Goal: Check status: Check status

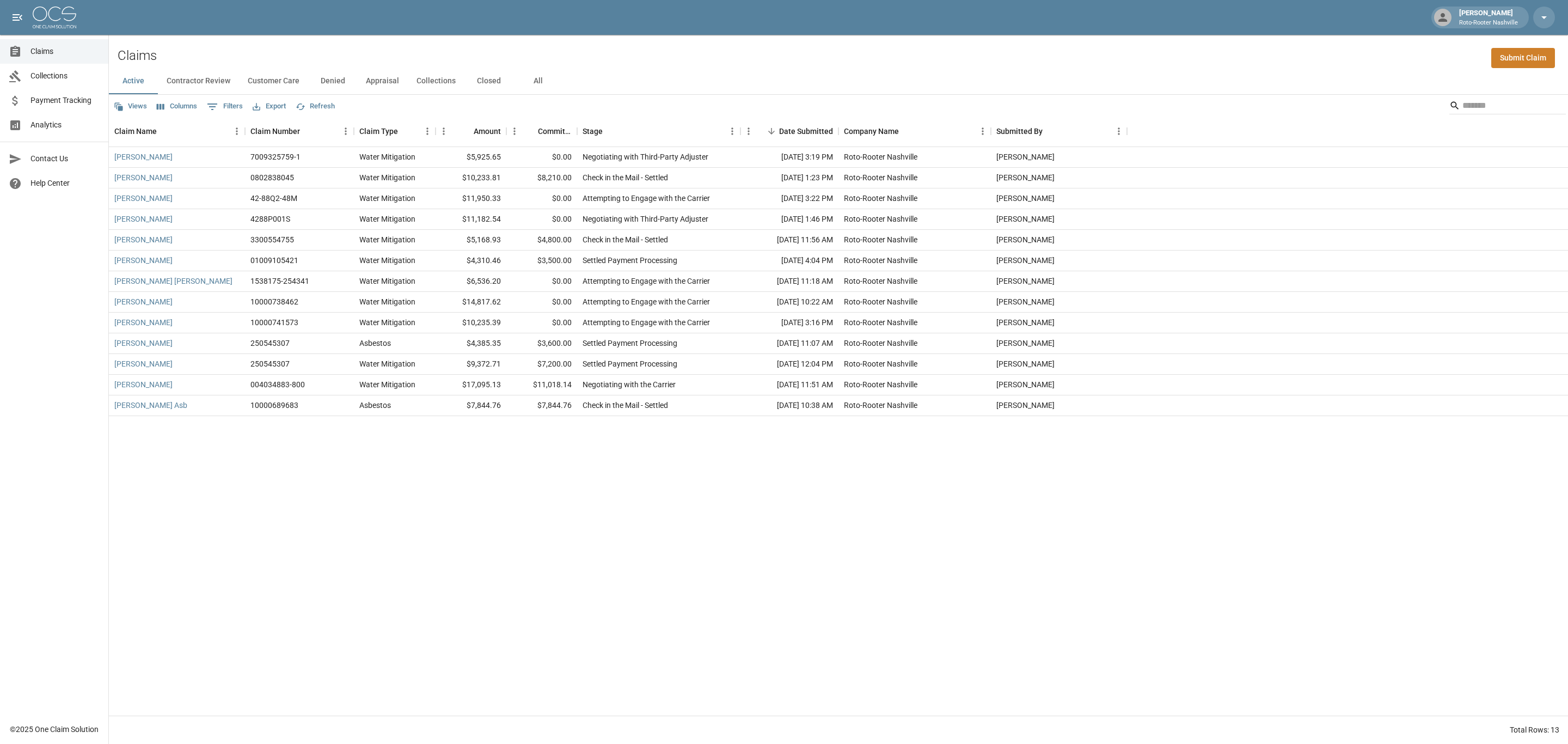
click at [327, 77] on button "Denied" at bounding box center [332, 81] width 49 height 26
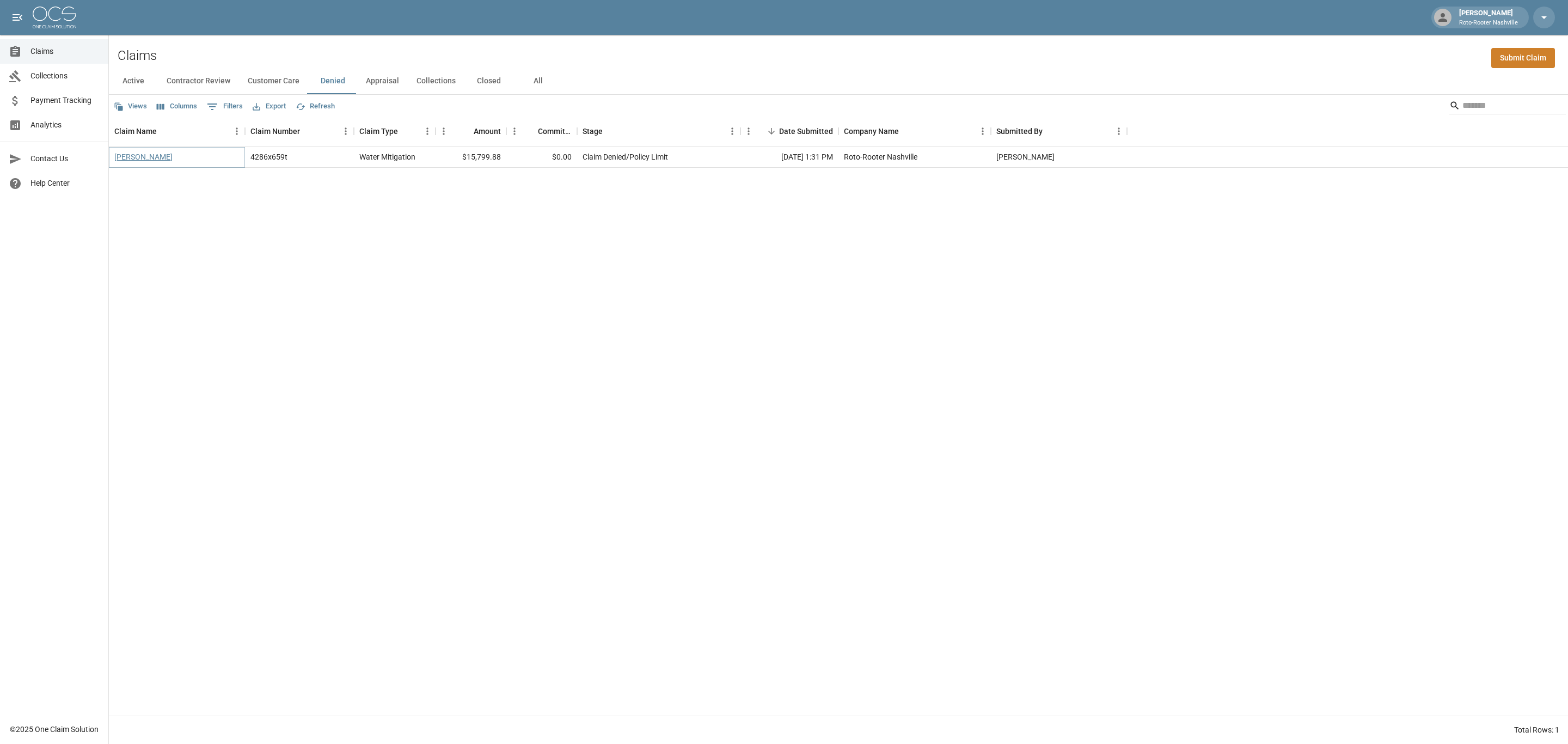
click at [142, 157] on link "[PERSON_NAME]" at bounding box center [144, 157] width 58 height 11
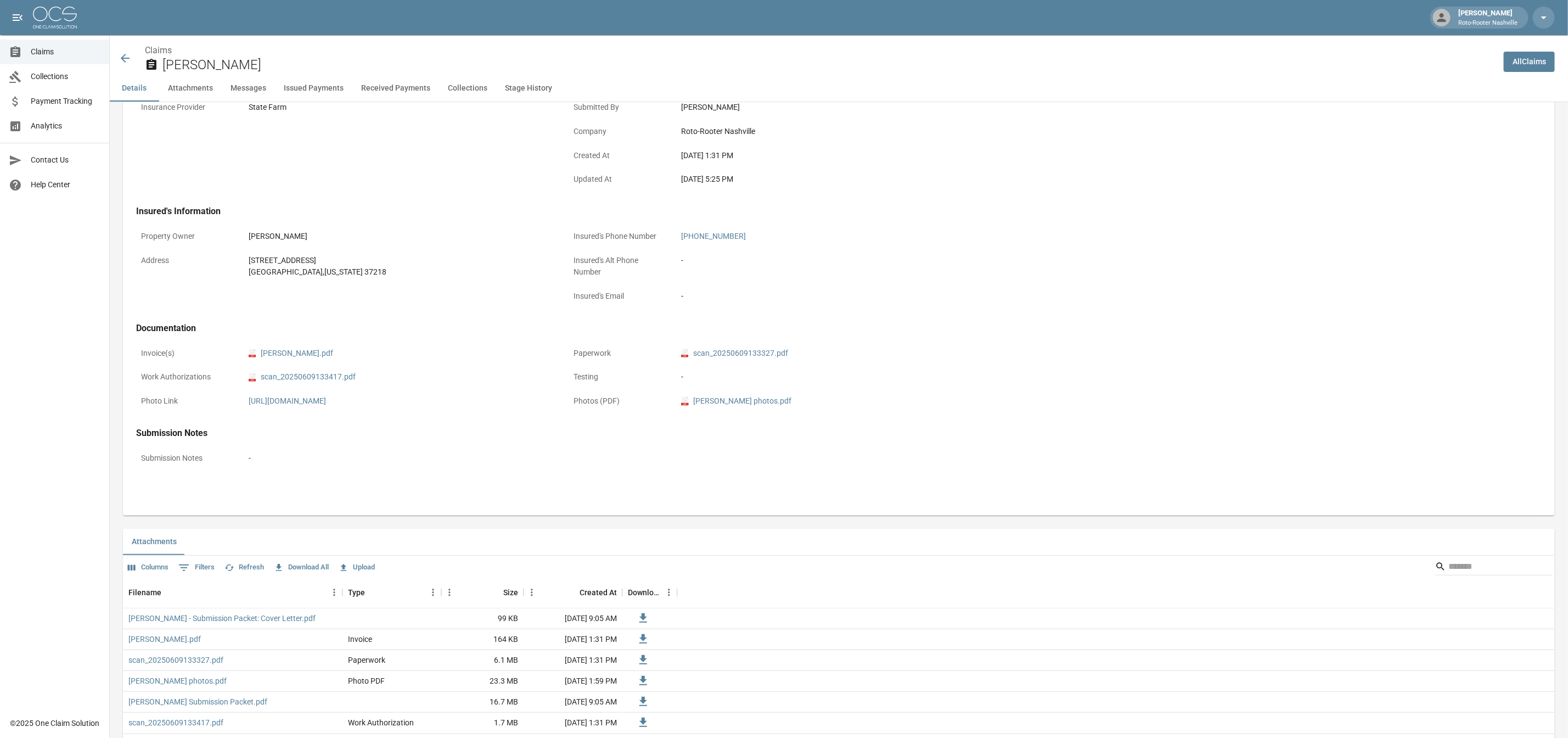
scroll to position [330, 0]
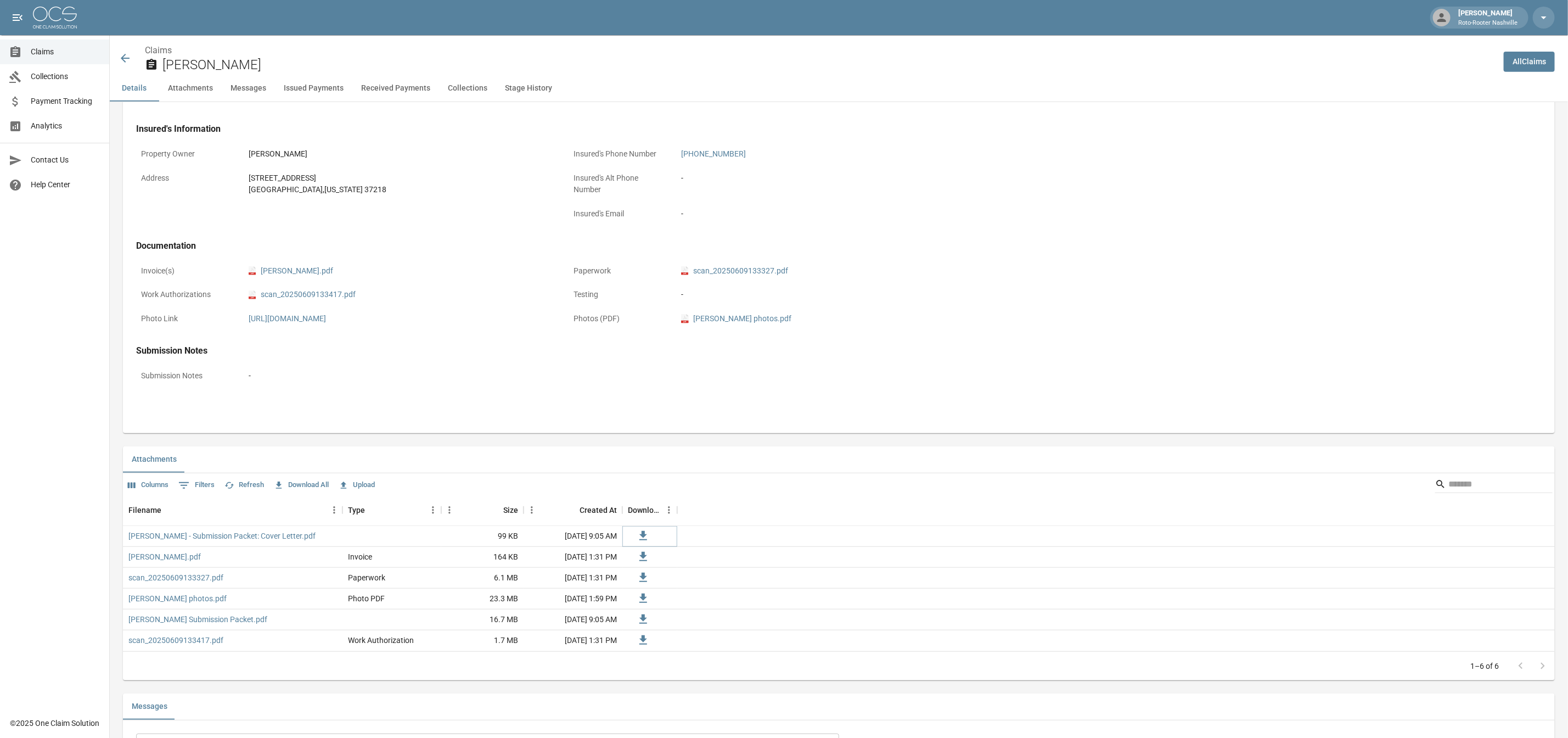
click at [644, 543] on icon at bounding box center [643, 535] width 13 height 13
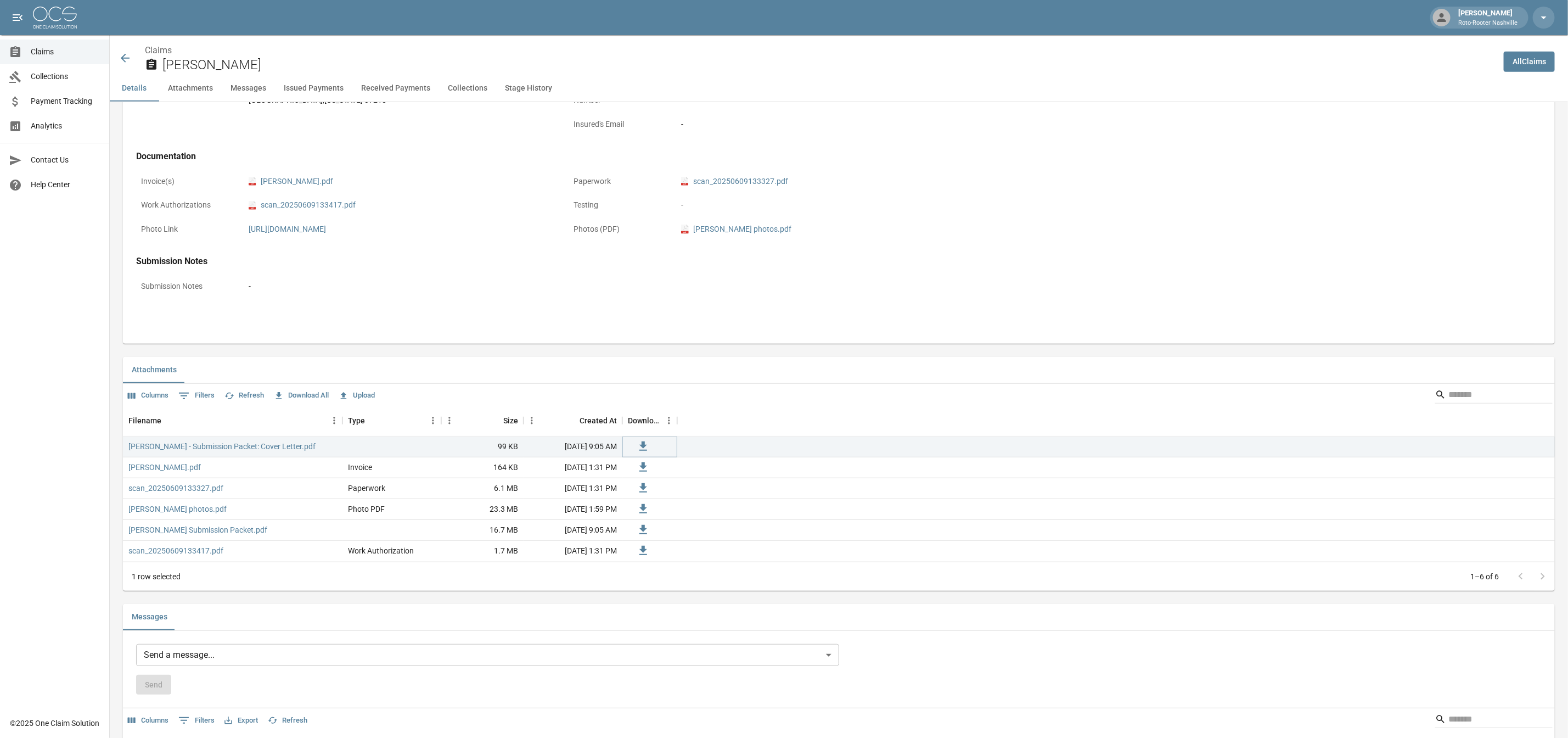
scroll to position [412, 0]
click at [643, 460] on icon at bounding box center [643, 453] width 13 height 13
click at [644, 460] on icon at bounding box center [643, 453] width 13 height 13
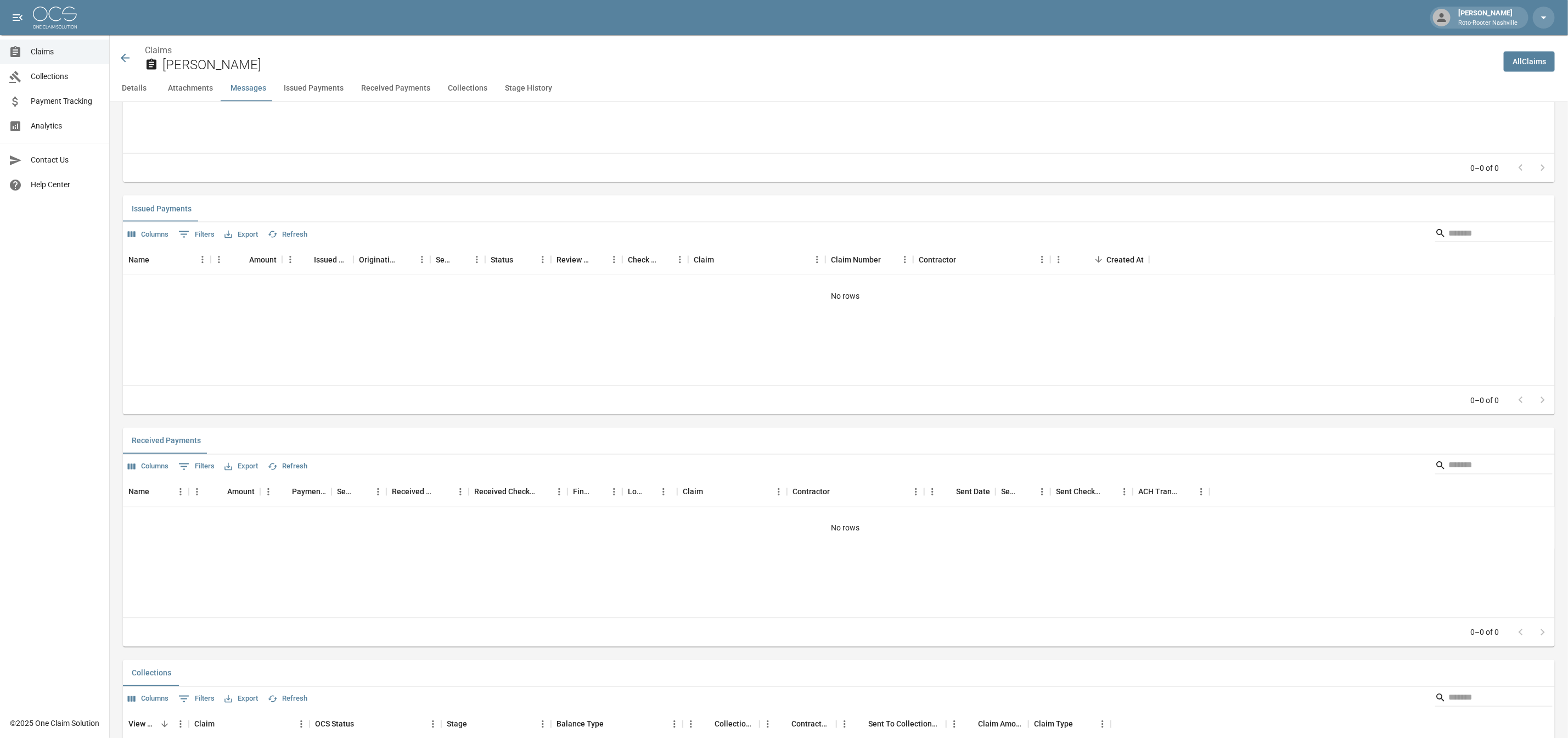
scroll to position [1122, 0]
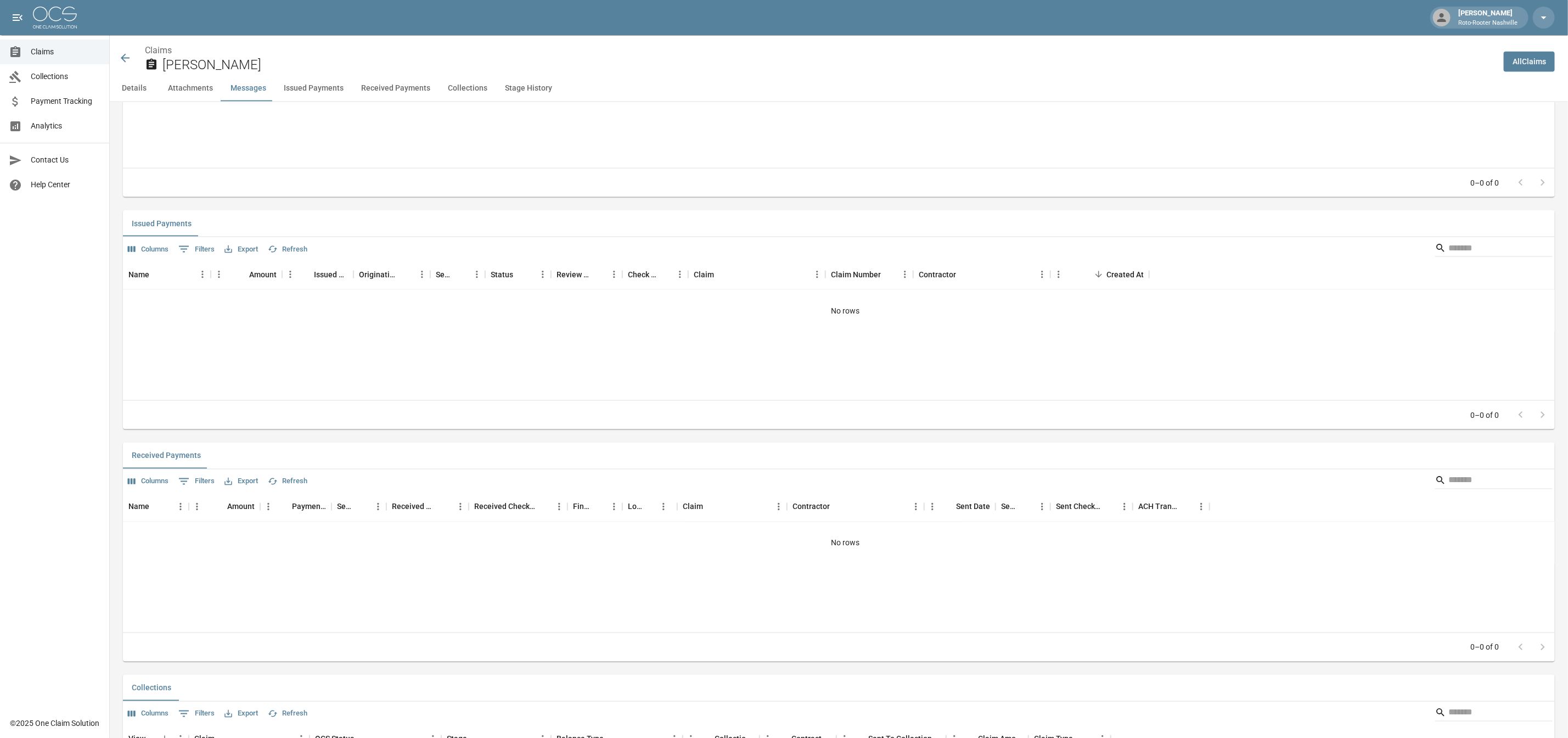
click at [124, 61] on icon at bounding box center [125, 58] width 9 height 9
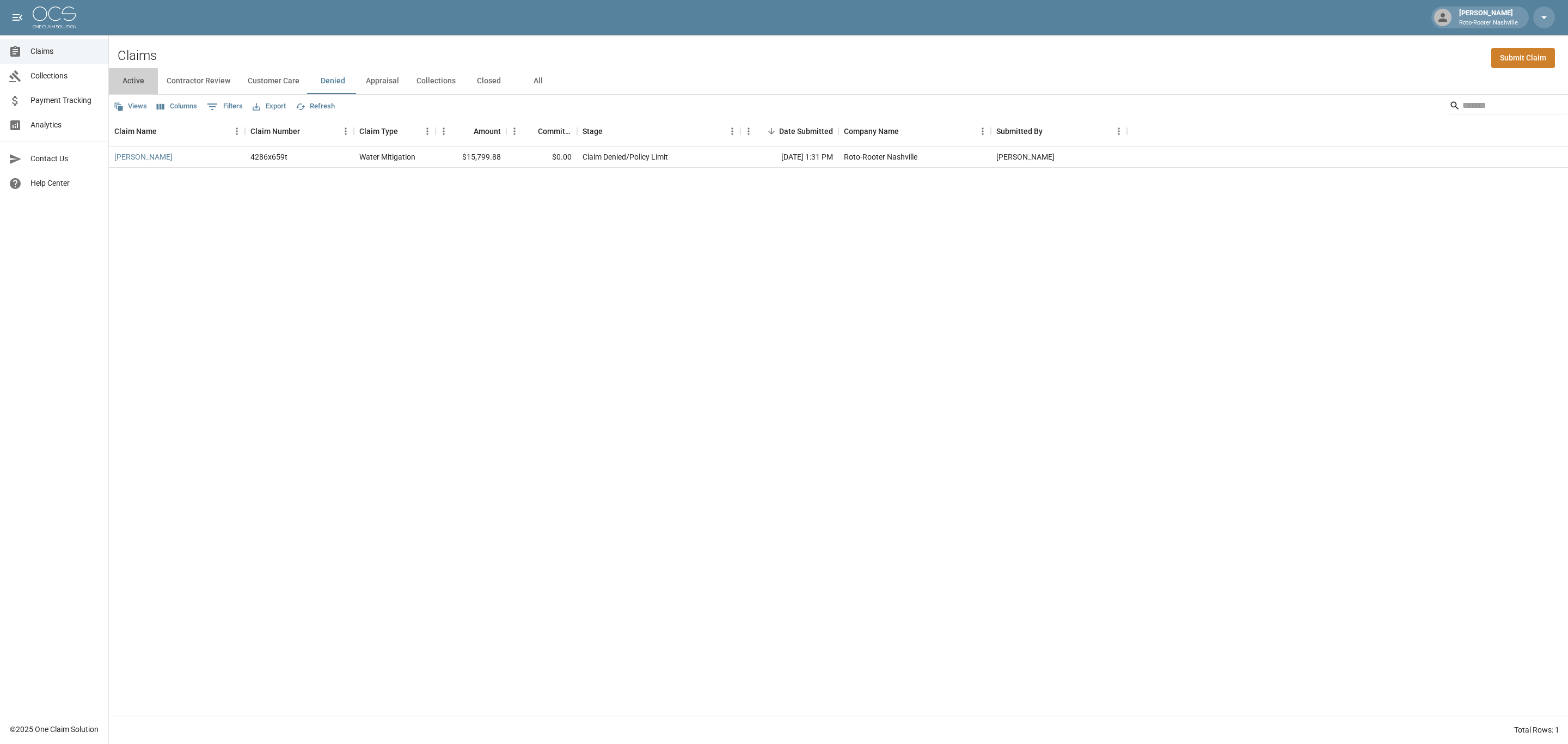
click at [142, 82] on button "Active" at bounding box center [133, 81] width 49 height 26
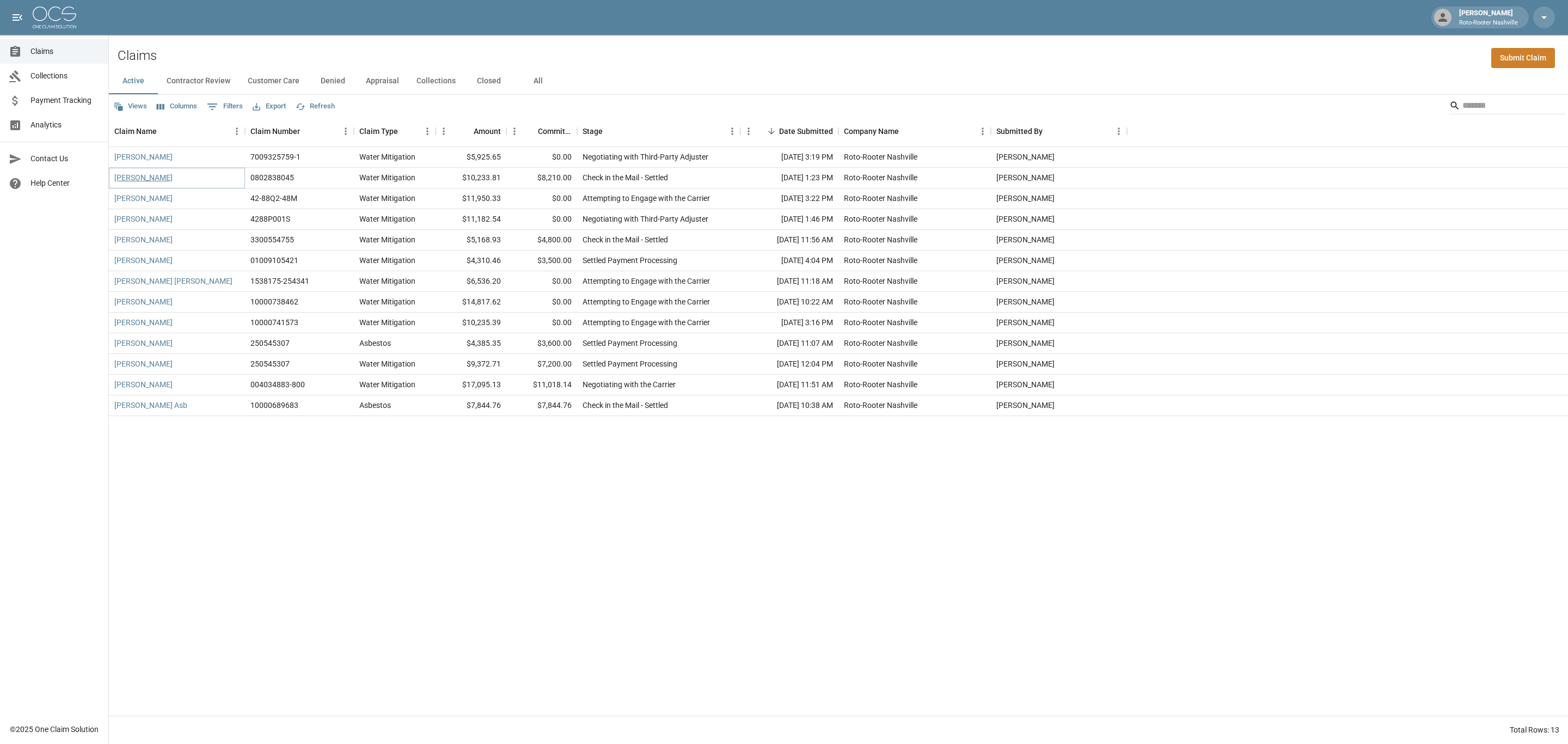
click at [144, 175] on link "[PERSON_NAME]" at bounding box center [144, 178] width 58 height 11
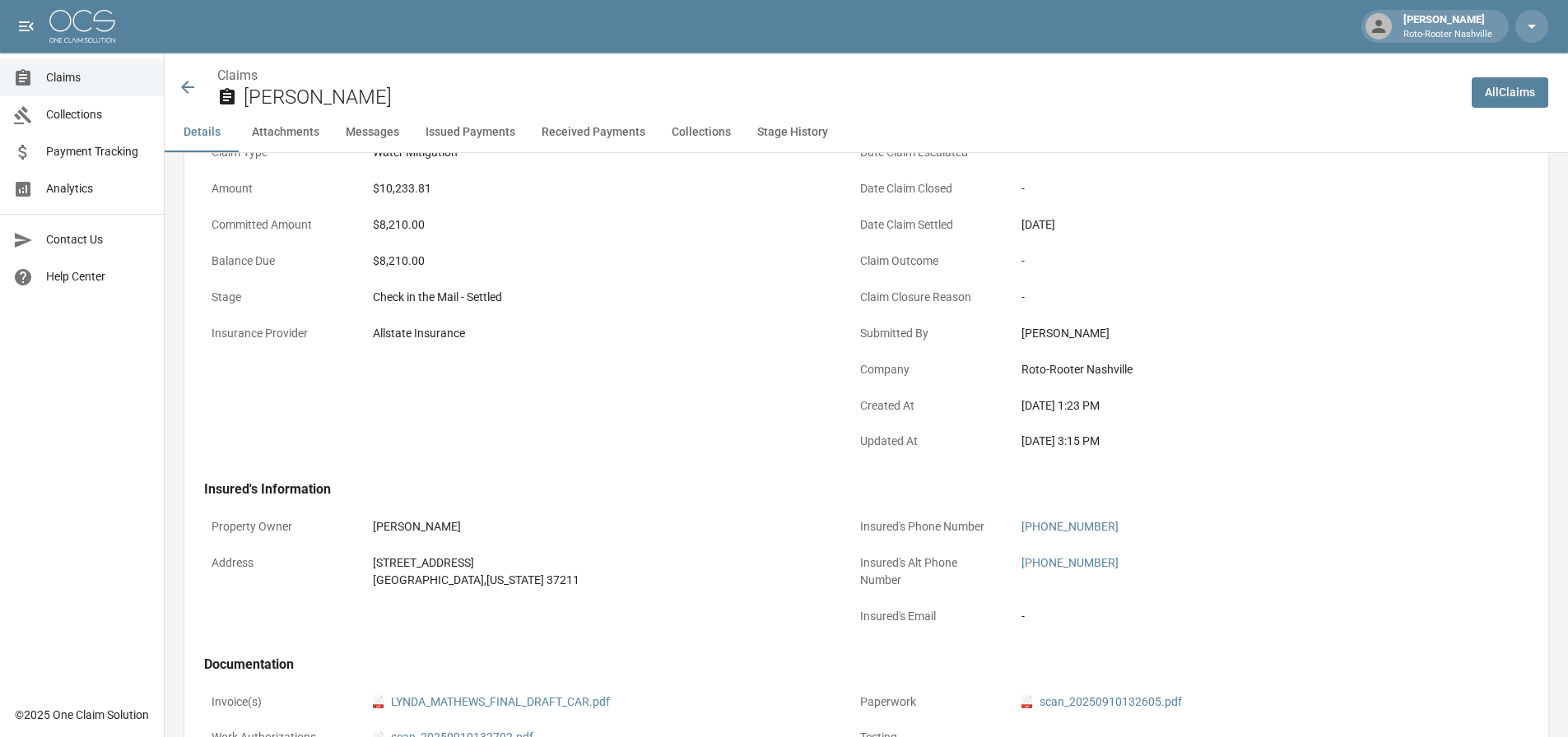
scroll to position [247, 0]
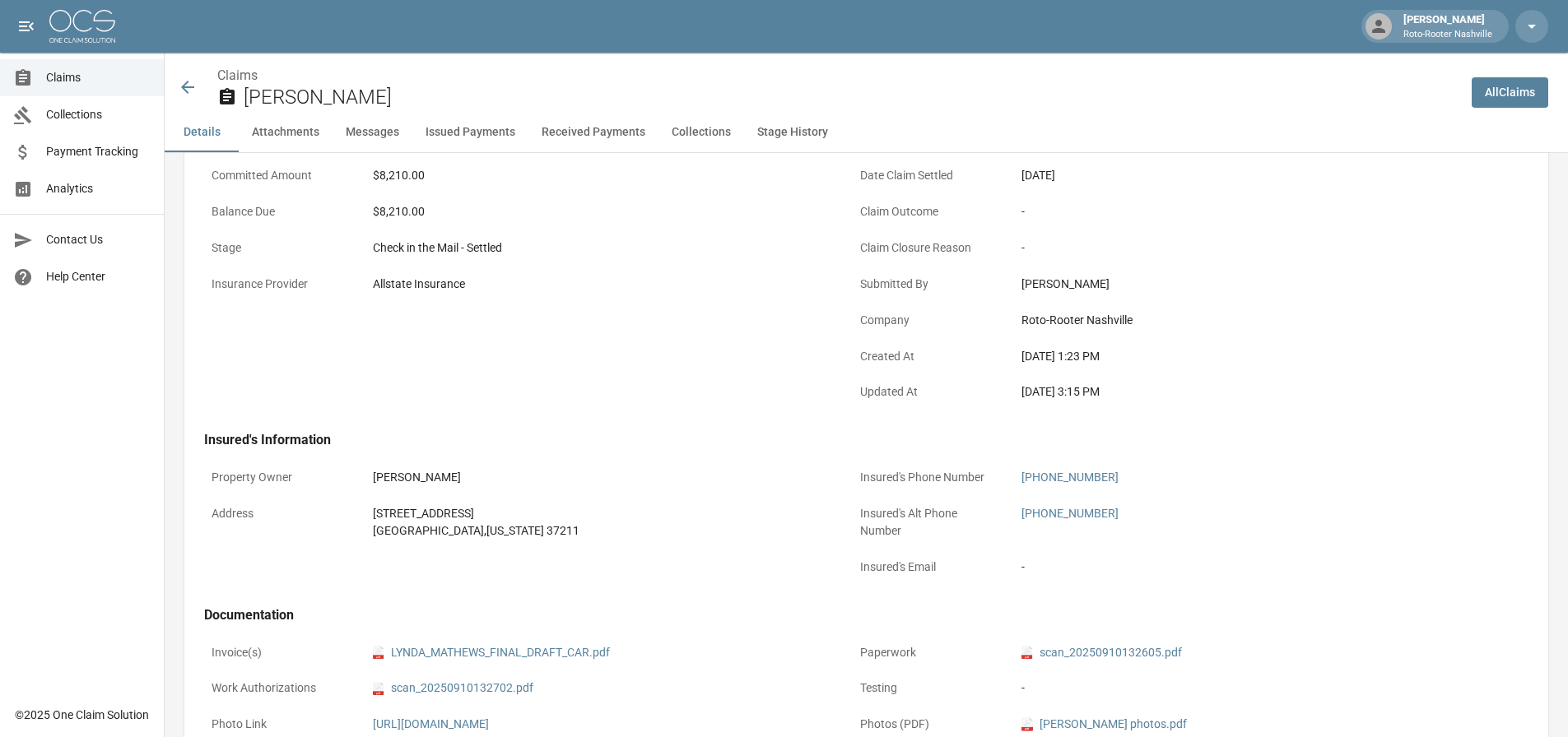
click at [569, 137] on button "Received Payments" at bounding box center [593, 132] width 130 height 40
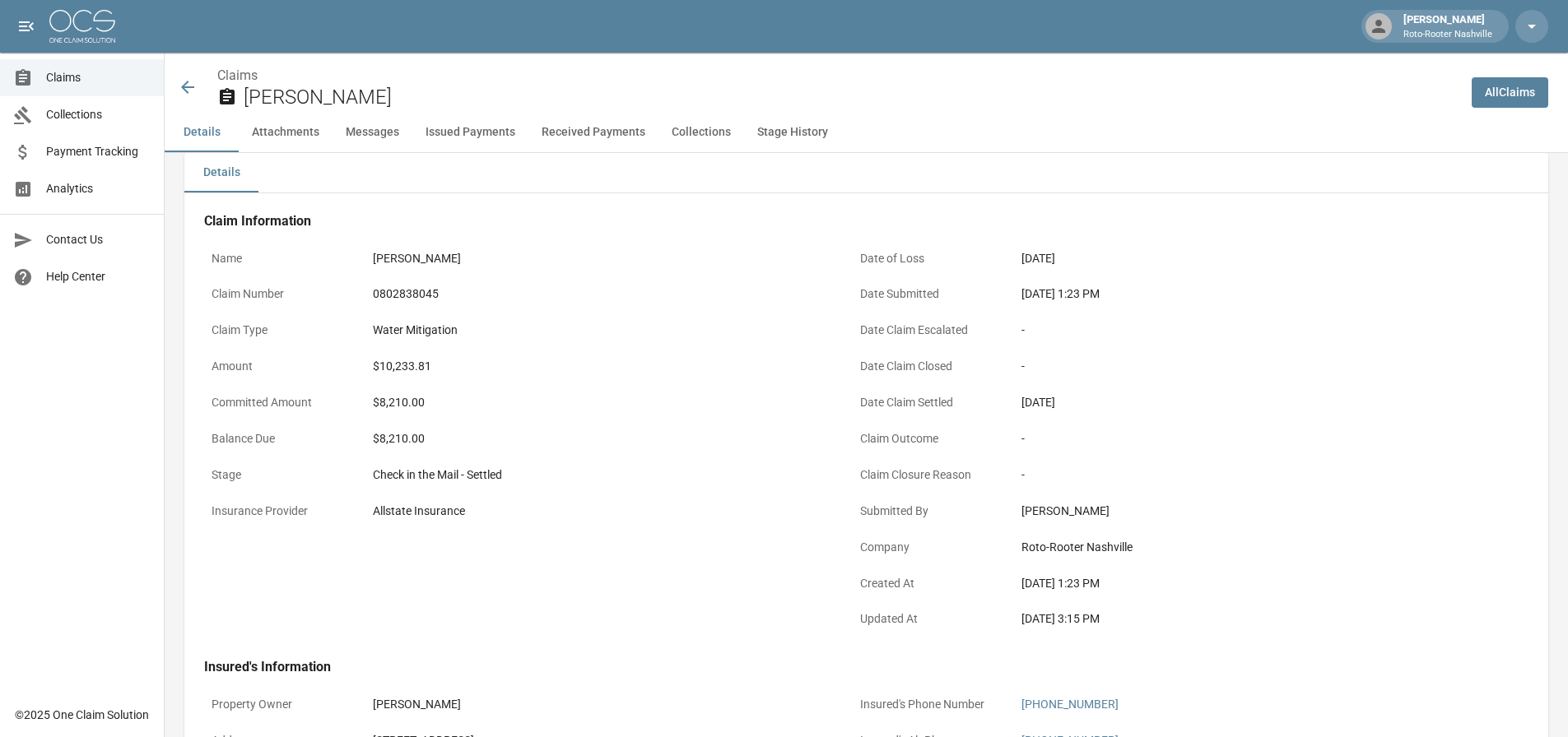
scroll to position [0, 0]
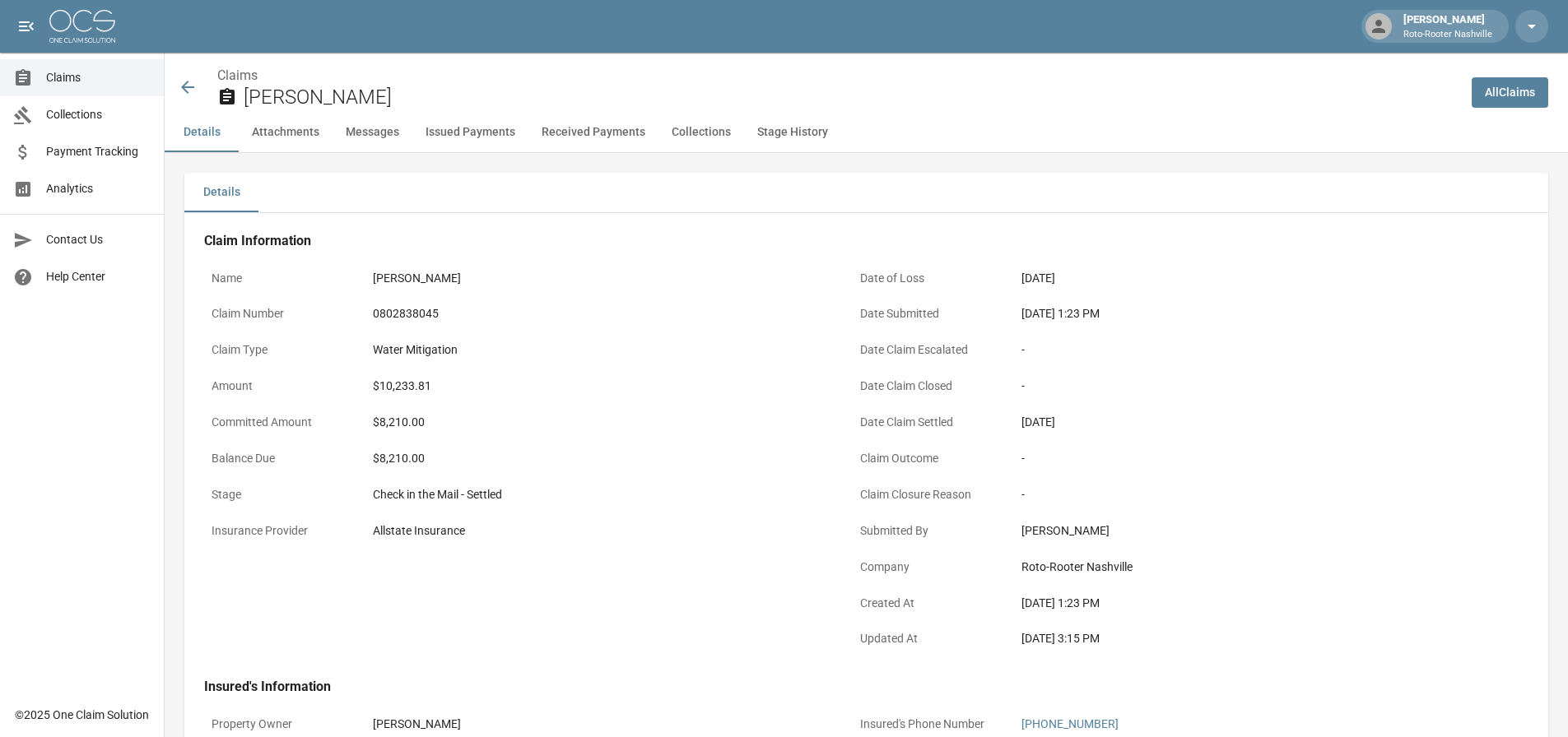
click at [386, 132] on button "Messages" at bounding box center [372, 132] width 80 height 40
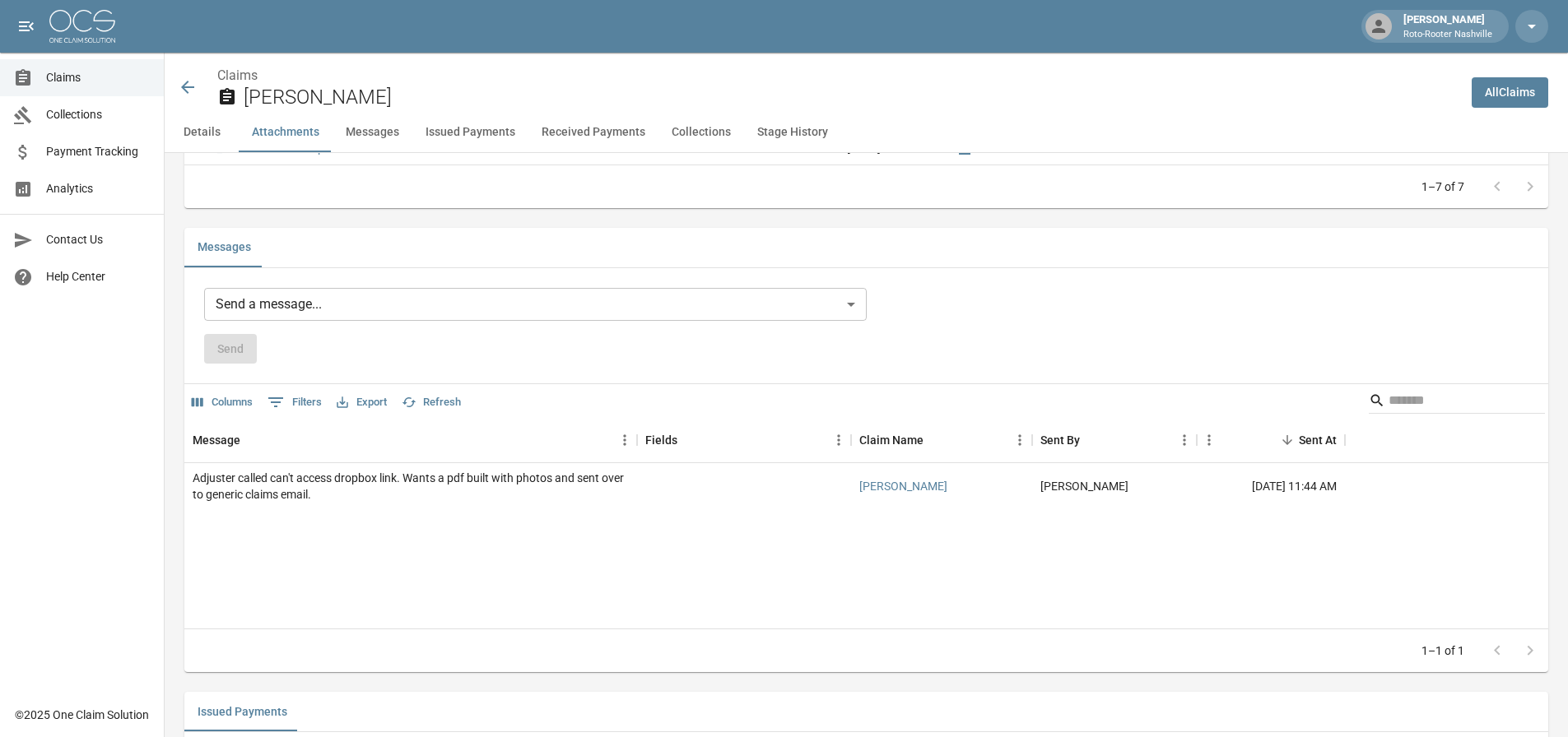
scroll to position [1372, 0]
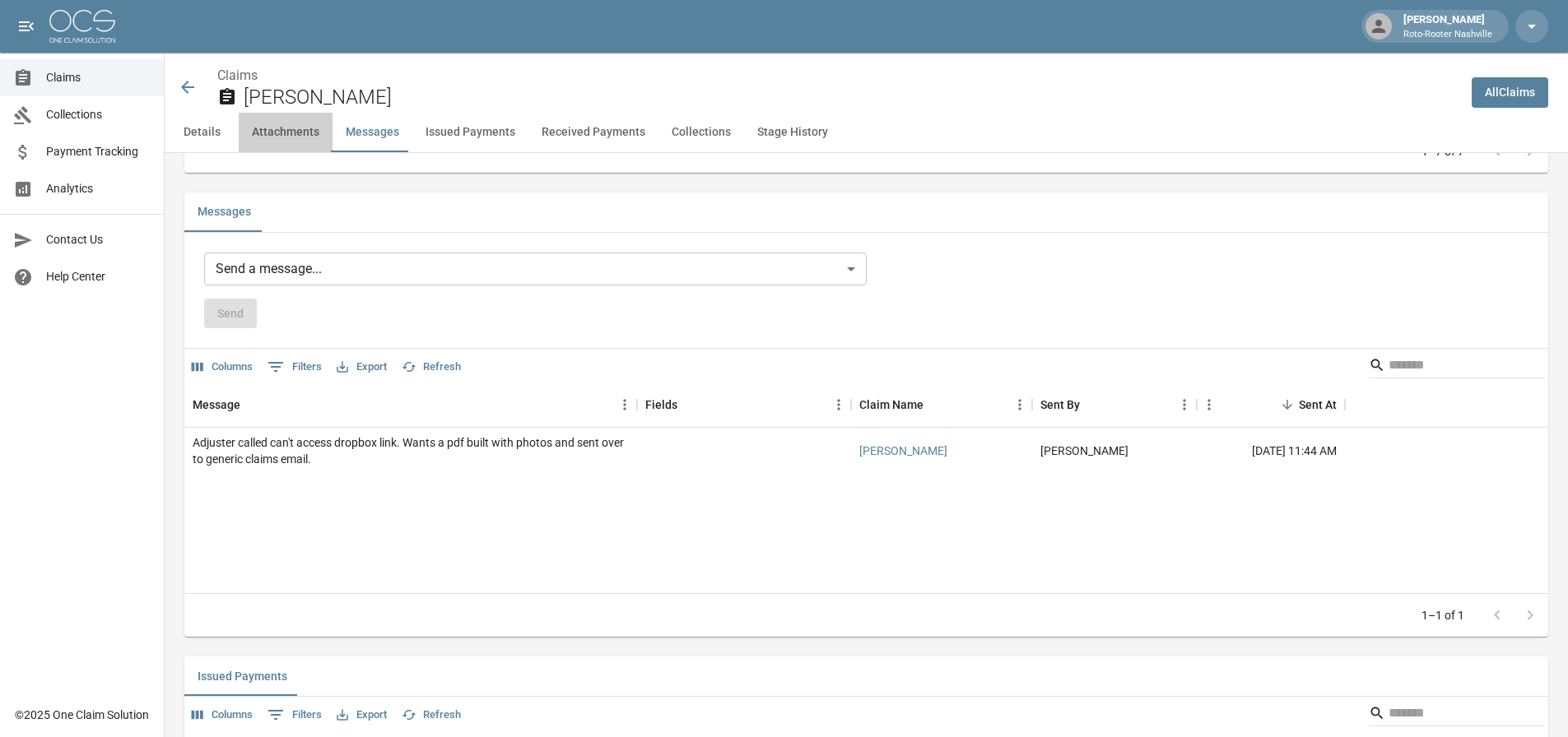
click at [300, 133] on button "Attachments" at bounding box center [285, 132] width 94 height 40
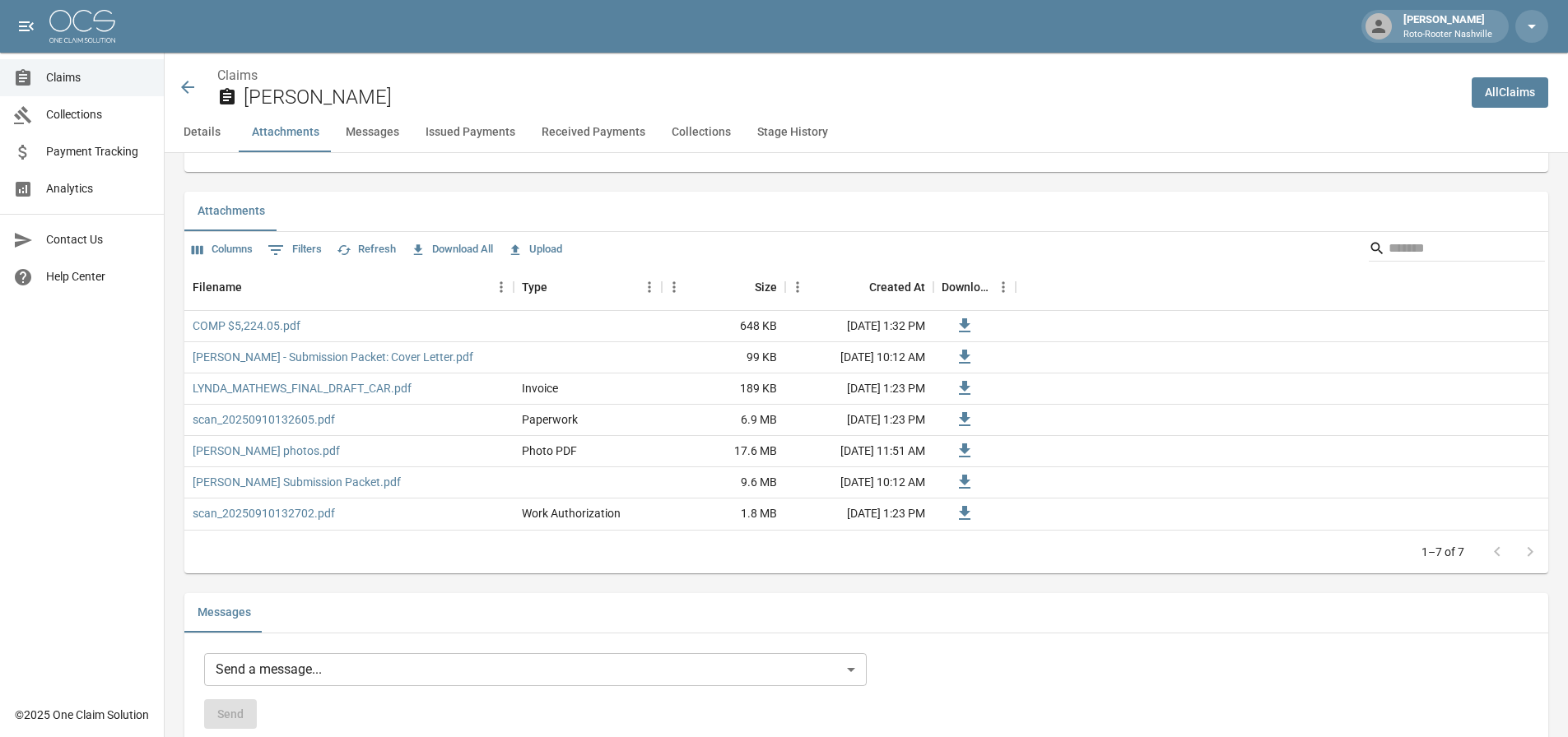
scroll to position [971, 0]
click at [680, 129] on button "Collections" at bounding box center [701, 132] width 86 height 40
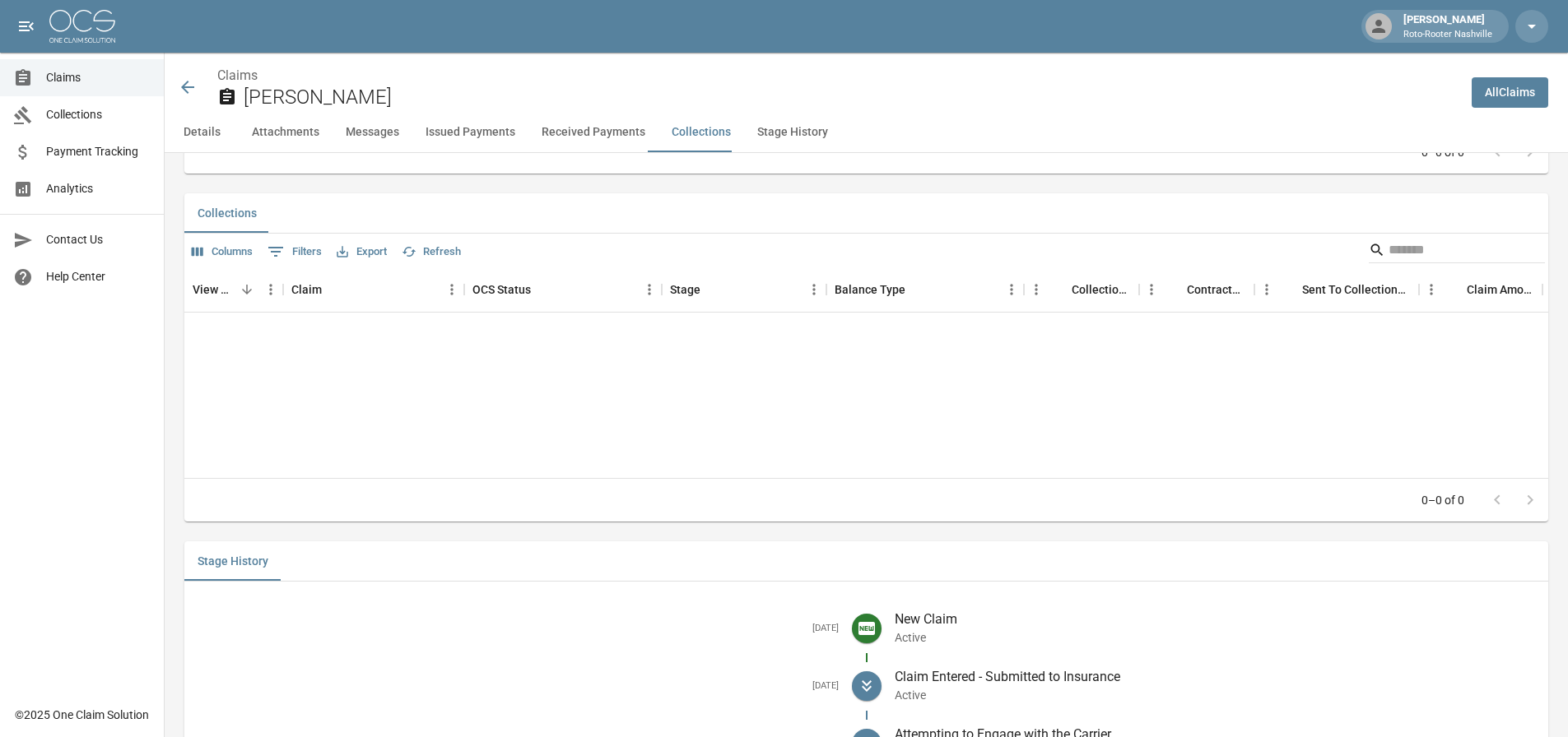
scroll to position [2532, 0]
